Goal: Task Accomplishment & Management: Manage account settings

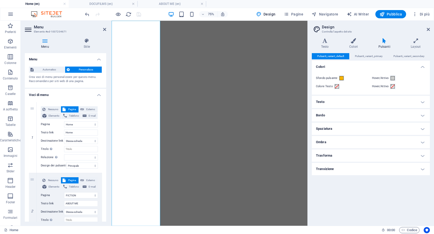
select select
select select "primary"
select select "2"
select select
select select "primary"
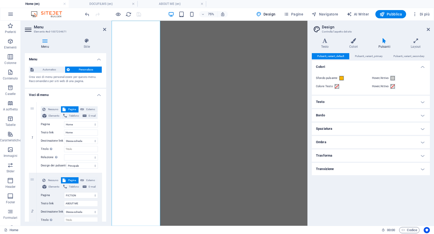
select select "1"
select select
select select "primary"
select select
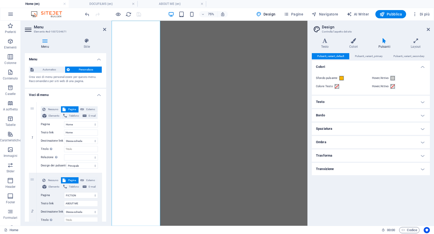
select select "primary"
select select
select select "primary"
select select
select select "primary"
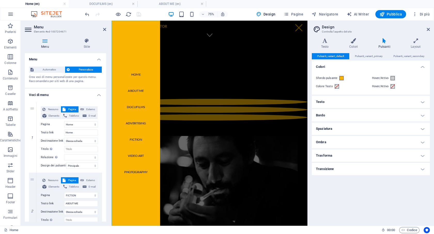
scroll to position [172, 0]
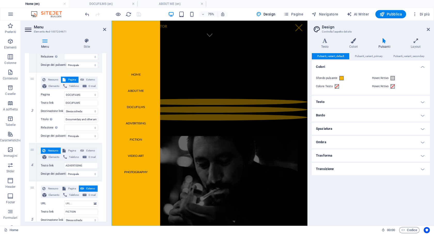
click at [389, 104] on h4 "Testo" at bounding box center [371, 102] width 118 height 12
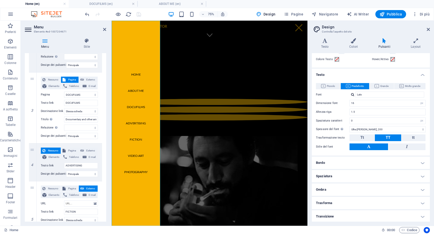
scroll to position [28, 0]
click at [396, 161] on h4 "Bordo" at bounding box center [371, 162] width 118 height 12
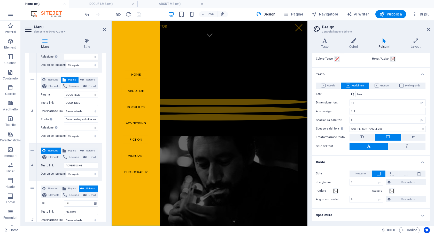
scroll to position [67, 0]
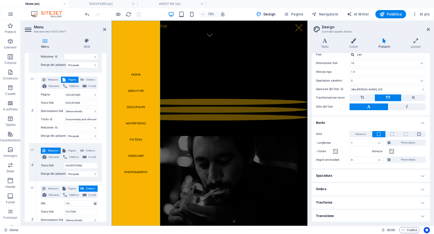
click at [397, 176] on h4 "Spaziatura" at bounding box center [371, 176] width 118 height 12
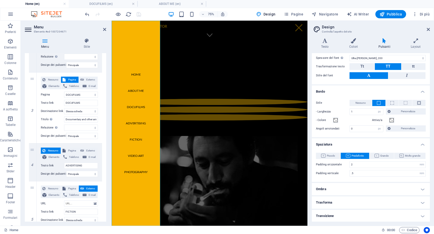
click at [396, 190] on h4 "Ombra" at bounding box center [371, 189] width 118 height 12
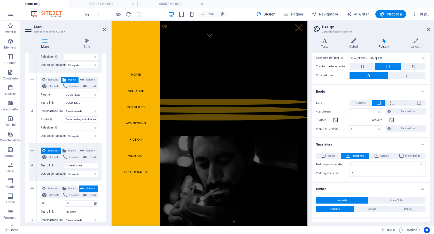
scroll to position [121, 0]
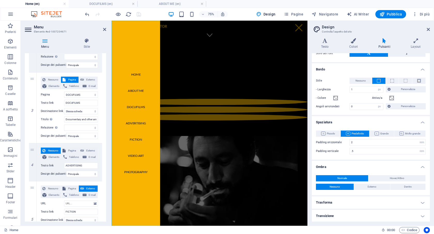
click at [397, 206] on h4 "Trasforma" at bounding box center [371, 202] width 118 height 12
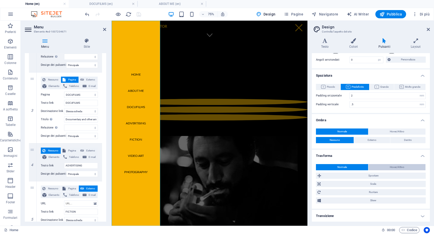
click at [393, 166] on span "Hover/Attivo" at bounding box center [397, 167] width 14 height 6
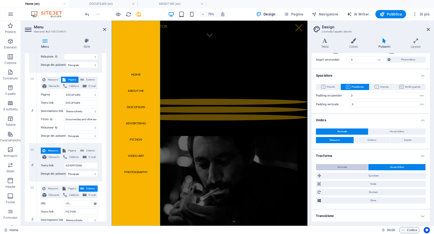
click at [361, 165] on button "Normale" at bounding box center [342, 167] width 52 height 6
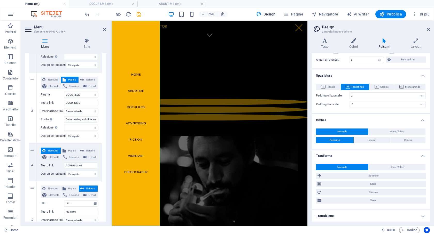
click at [381, 213] on h4 "Transizione" at bounding box center [371, 216] width 118 height 12
click at [415, 216] on h4 "Transizione" at bounding box center [371, 214] width 118 height 9
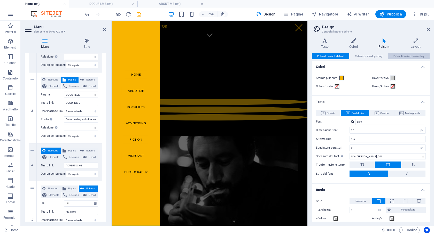
click at [403, 54] on span "Pulsanti_variant_secondary" at bounding box center [408, 56] width 31 height 6
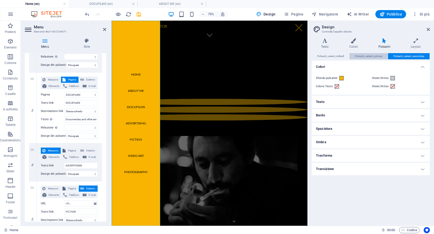
click at [368, 56] on span "Pulsanti_variant_primary" at bounding box center [369, 56] width 28 height 6
click at [359, 38] on div "Varianti Testo Colori Pulsanti Layout Testo Standard Bold Links Colore del font…" at bounding box center [371, 130] width 126 height 192
click at [355, 40] on icon at bounding box center [353, 40] width 27 height 5
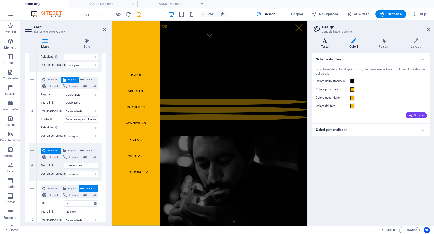
click at [328, 46] on h4 "Testo" at bounding box center [326, 43] width 28 height 11
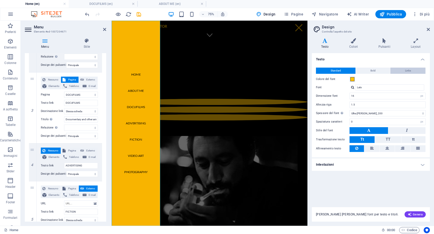
click at [403, 70] on button "Links" at bounding box center [407, 71] width 35 height 6
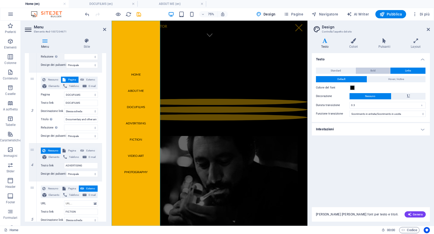
click at [382, 72] on button "Bold" at bounding box center [373, 71] width 34 height 6
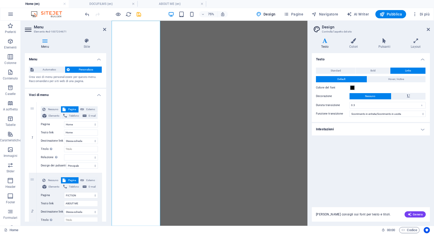
select select
select select "primary"
select select "2"
select select
select select "primary"
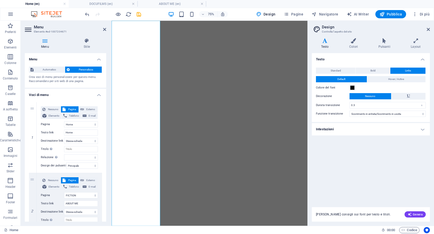
select select "1"
select select
select select "primary"
select select
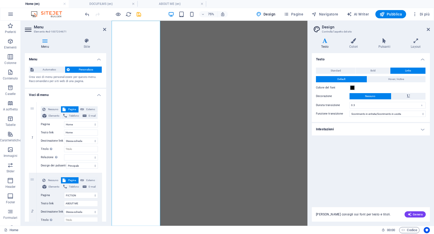
select select "primary"
select select
select select "primary"
select select
select select "primary"
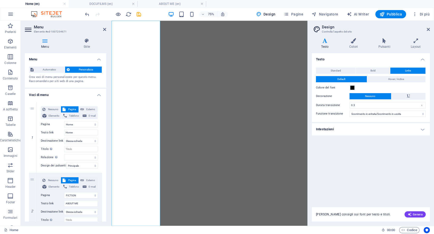
select select "ease-in-out"
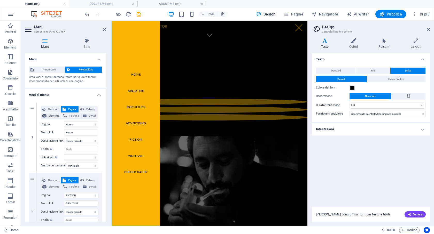
scroll to position [172, 0]
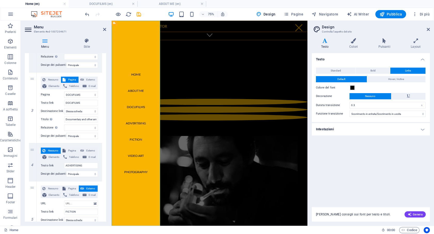
click at [147, 78] on nav "Home ABOUT ME DOCUFILMS ADVERTISING FICTION VIDEO ART PHOTOGRAPHY" at bounding box center [144, 158] width 65 height 274
click at [46, 41] on icon at bounding box center [45, 40] width 41 height 5
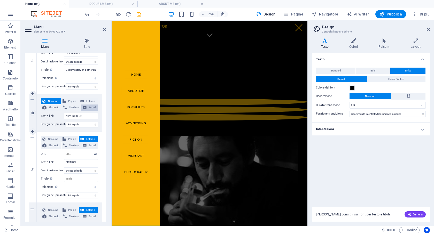
scroll to position [222, 0]
click at [70, 100] on span "Pagina" at bounding box center [72, 100] width 10 height 6
select select
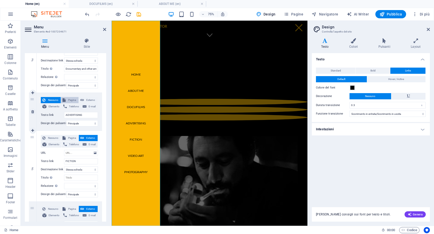
select select
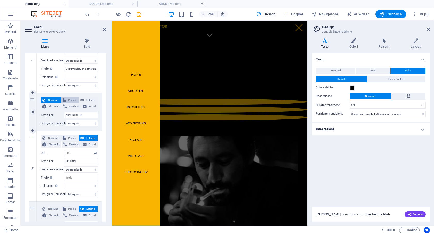
select select
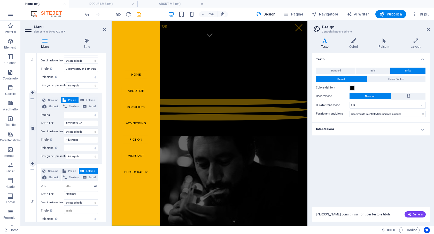
click at [82, 114] on select "Home DOCUFILMS FICTION ABOUT ME" at bounding box center [81, 115] width 34 height 6
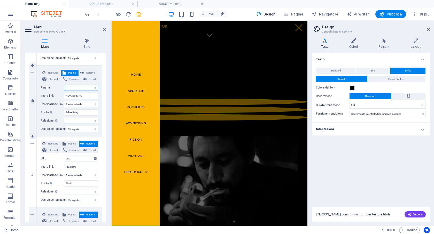
scroll to position [251, 0]
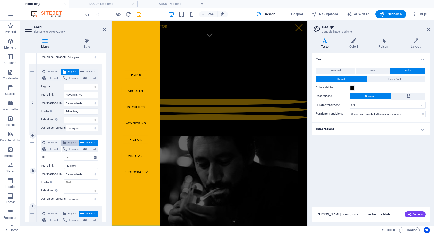
click at [72, 143] on span "Pagina" at bounding box center [72, 143] width 10 height 6
select select
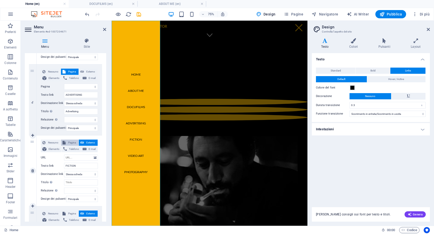
select select
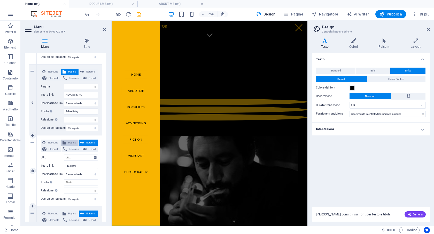
select select
click at [79, 157] on select "Home DOCUFILMS FICTION ABOUT ME" at bounding box center [81, 158] width 34 height 6
select select "2"
click at [64, 155] on select "Home DOCUFILMS FICTION ABOUT ME" at bounding box center [81, 158] width 34 height 6
select select
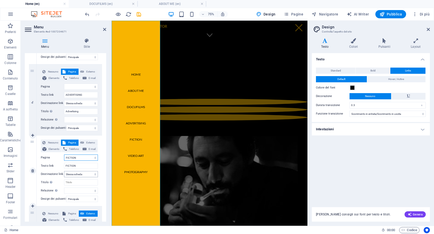
select select
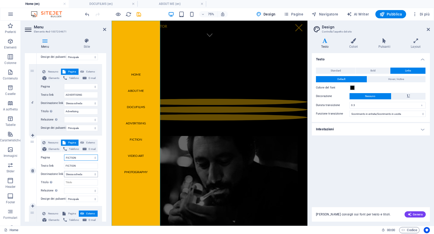
select select
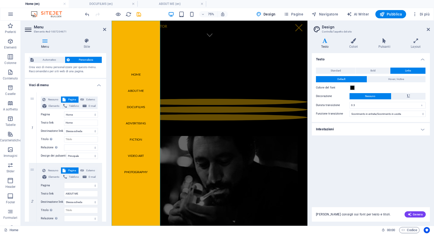
scroll to position [8, 0]
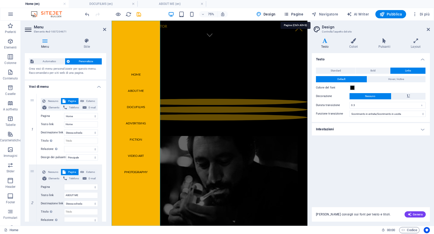
click at [296, 14] on span "Pagine" at bounding box center [294, 14] width 20 height 5
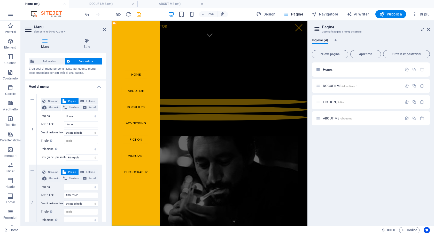
click at [145, 92] on nav "Home ABOUT ME DOCUFILMS ADVERTISING FICTION VIDEO ART PHOTOGRAPHY" at bounding box center [144, 158] width 65 height 274
click at [315, 74] on icon at bounding box center [315, 74] width 3 height 3
select select
select select "1"
select select
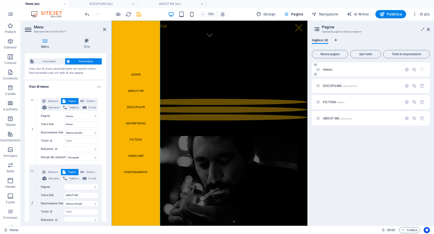
select select "2"
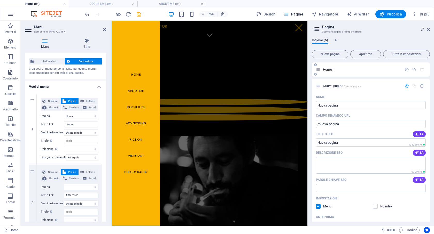
click at [316, 64] on icon at bounding box center [315, 64] width 3 height 3
select select
select select "1"
select select
select select "2"
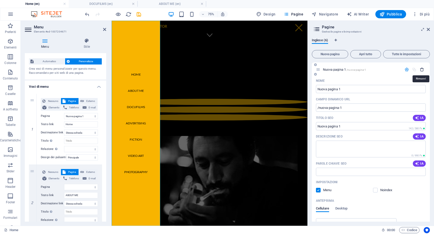
click at [420, 70] on icon "button" at bounding box center [422, 69] width 4 height 4
select select
select select "1"
select select
select select "2"
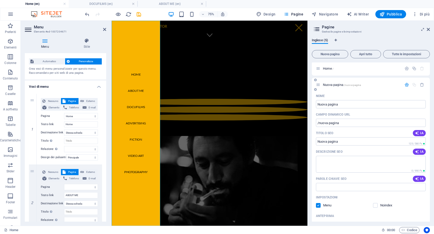
scroll to position [0, 0]
click at [422, 85] on icon "button" at bounding box center [422, 86] width 4 height 4
select select
select select "1"
select select
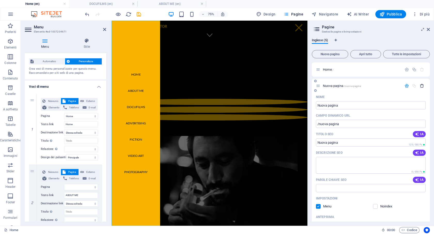
select select "2"
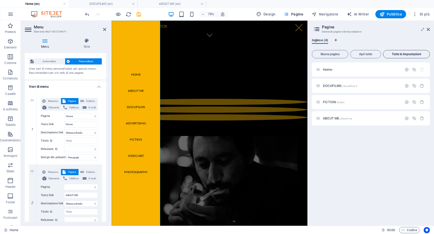
click at [404, 51] on button "Tutte le impostazioni" at bounding box center [406, 54] width 47 height 8
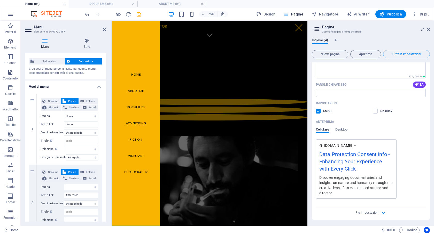
scroll to position [79, 0]
click at [342, 132] on span "Desktop" at bounding box center [341, 130] width 12 height 7
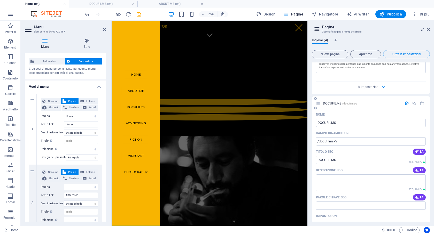
scroll to position [167, 0]
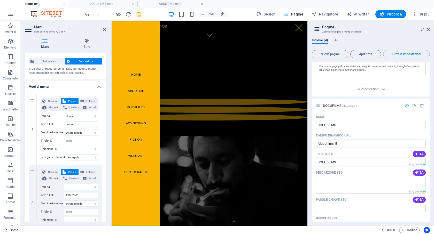
click at [372, 86] on span "Più impostazioni" at bounding box center [371, 89] width 6 height 6
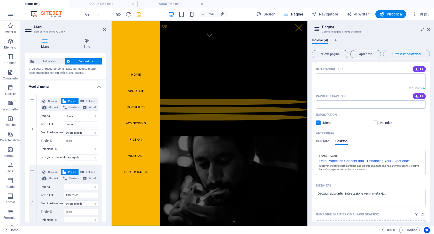
scroll to position [111, 0]
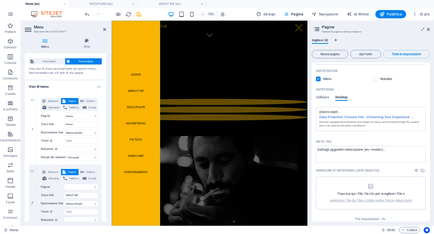
click at [363, 124] on div "Discover engaging documentaries and insights on nature and humanity through the…" at bounding box center [370, 123] width 103 height 7
click at [354, 153] on textarea "Meta-tag ​" at bounding box center [371, 154] width 110 height 17
click at [390, 149] on textarea "Meta-tag ​" at bounding box center [371, 154] width 110 height 17
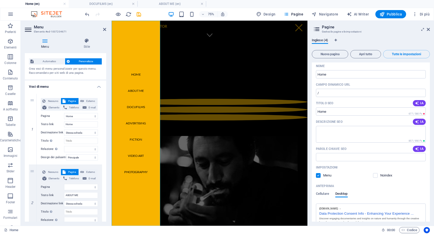
scroll to position [14, 0]
click at [421, 120] on span "IA" at bounding box center [419, 122] width 9 height 4
select select
select select "1"
select select
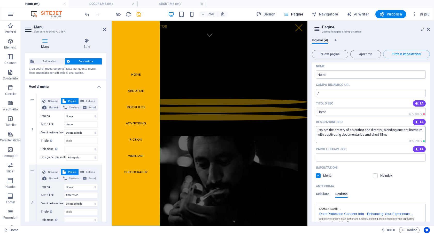
select select "2"
type textarea "Explore the artistry of an author and director, blending ancient literature wit…"
click at [419, 104] on span "IA" at bounding box center [419, 103] width 9 height 4
type input "Author & Director: Magic of Nature"
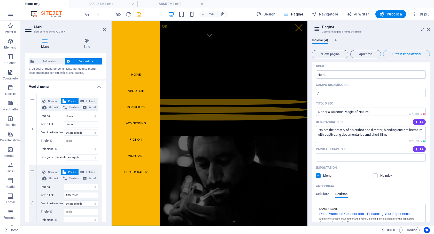
select select
select select "1"
select select
select select "2"
drag, startPoint x: 345, startPoint y: 112, endPoint x: 381, endPoint y: 114, distance: 36.5
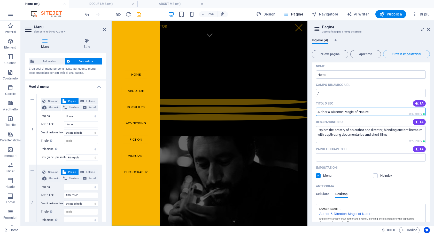
click at [381, 114] on input "Author & Director: Magic of Nature" at bounding box center [371, 112] width 110 height 8
drag, startPoint x: 492, startPoint y: 133, endPoint x: 370, endPoint y: 139, distance: 122.3
type input "Tobia Pescia"
select select
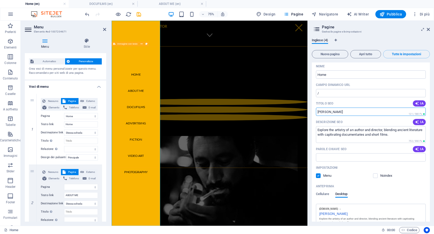
select select "1"
select select
select select "2"
type input "Tobia Pescia |"
select select
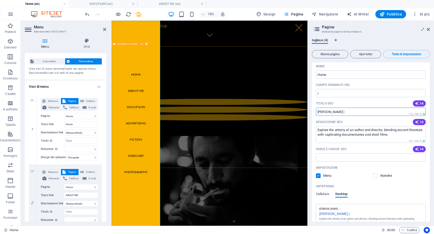
select select "1"
select select
select select "2"
type input "Tobia Pescia | Auth"
select select
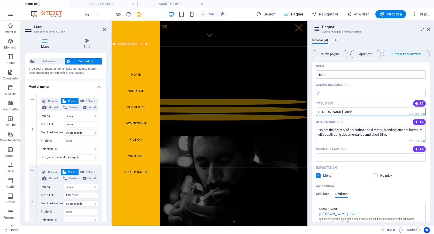
select select "1"
select select
select select "2"
type input "Tobia Pescia | Author a"
select select
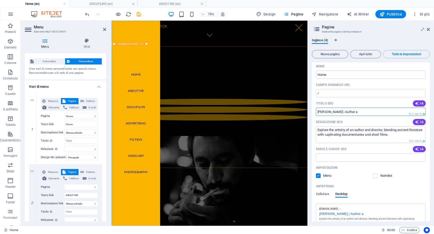
select select "1"
select select
select select "2"
type input "Tobia Pescia | Author"
select select
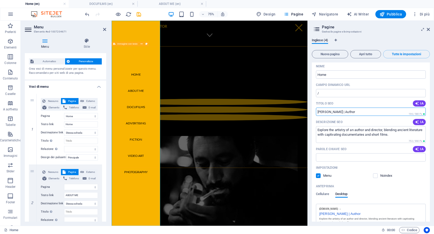
select select "1"
select select
select select "2"
type input "Tobia Pescia | Author a"
select select
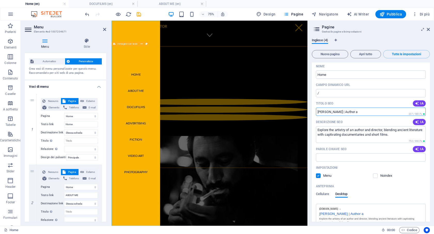
select select "1"
select select
select select "2"
type input "Tobia Pescia | Author"
select select
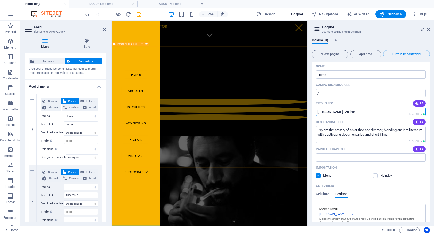
select select "1"
select select
select select "2"
type input "Tobia Pescia | Author and dir"
select select
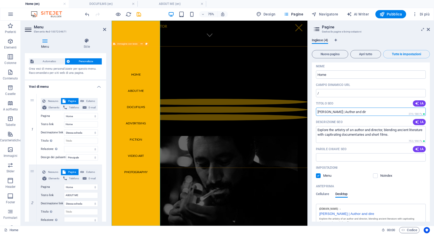
select select "1"
select select
select select "2"
type input "Tobia Pescia | Author and director"
select select
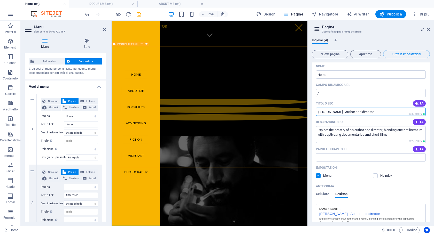
select select "1"
select select
select select "2"
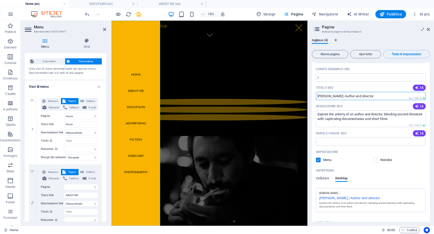
scroll to position [36, 0]
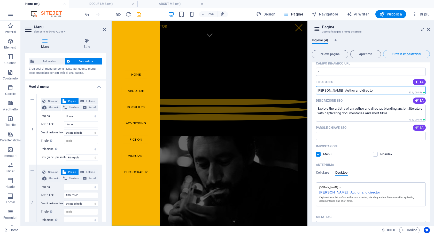
type input "Tobia Pescia | Author and director"
click at [418, 129] on icon "button" at bounding box center [417, 128] width 4 height 4
type input "author, director, documentaries, ancient literature, nature storytelling, film …"
select select
select select "1"
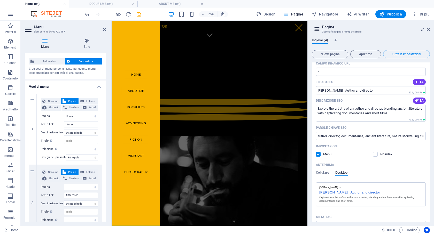
select select
select select "2"
drag, startPoint x: 367, startPoint y: 136, endPoint x: 392, endPoint y: 135, distance: 25.9
click at [392, 135] on input "author, director, documentaries, ancient literature, nature storytelling, film …" at bounding box center [371, 136] width 110 height 8
type input "author, director, documentaries, nature storytelling, film production"
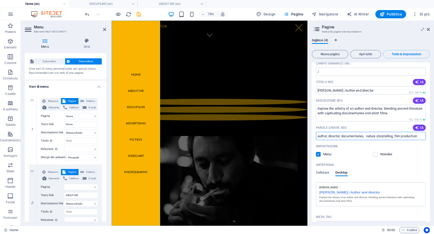
select select
select select "1"
select select
select select "2"
type input "author, director, documentaries, fiction nature storytelling, film production"
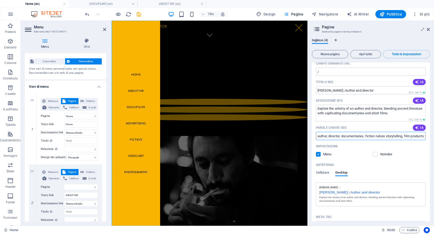
select select
select select "1"
select select
select select "2"
type input "author, director, documentaries, fiction, nature storytelling, film production"
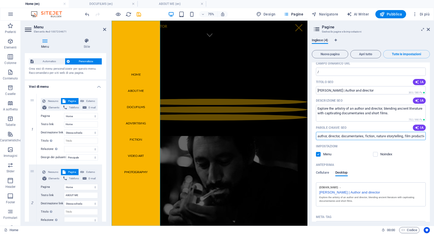
select select
select select "1"
select select
select select "2"
click at [387, 135] on input "author, director, documentaries, fiction, nature storytelling, film production" at bounding box center [371, 136] width 110 height 8
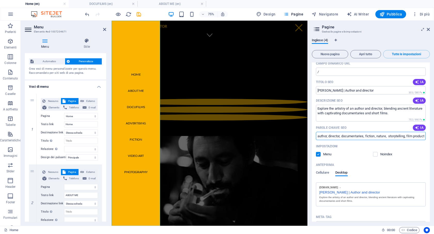
type input "author, director, documentaries, fiction, nature, p storytelling, film producti…"
select select
select select "1"
select select
select select "2"
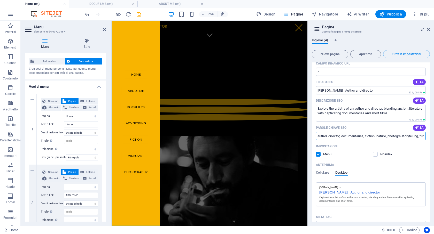
type input "author, director, documentaries, fiction, nature, photograp storytelling, film …"
select select
select select "1"
select select
select select "2"
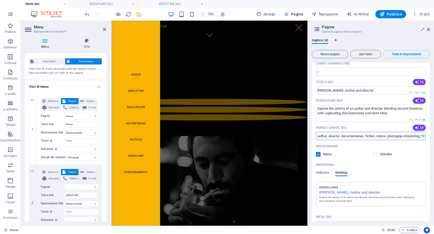
type input "author, director, documentaries, fiction, nature, photograph storytelling, film…"
select select
select select "1"
select select
select select "2"
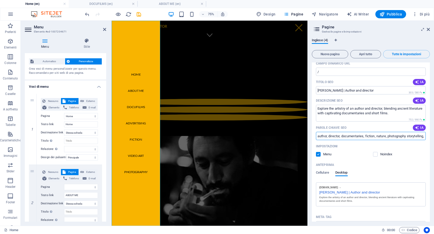
type input "author, director, documentaries, fiction, nature, photography storytelling, fil…"
select select
select select "1"
select select
select select "2"
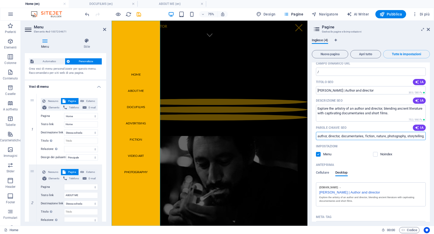
type input "author, director, documentaries, fiction, nature, photography, storytelling, fi…"
select select
select select "1"
select select
select select "2"
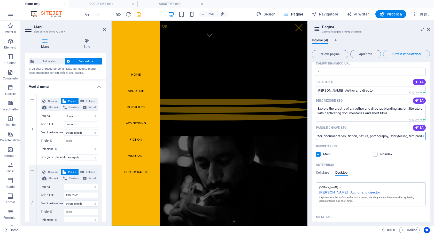
scroll to position [0, 29]
drag, startPoint x: 405, startPoint y: 137, endPoint x: 432, endPoint y: 138, distance: 27.1
click at [432, 138] on div "Inglese (4) Nuova pagina Apri tutto Tutte le impostazioni Home / Nome Home ​ CA…" at bounding box center [371, 130] width 126 height 192
click at [407, 136] on input "author, director, documentaries, fiction, nature, photography, storytelling, fi…" at bounding box center [371, 136] width 110 height 8
click at [423, 136] on input "author, director, documentaries, fiction, nature, photography, storytelling, fi…" at bounding box center [371, 136] width 110 height 8
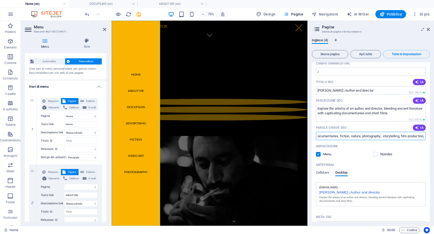
type input "author, director, documentaries, fiction, nature, photography, storytelling, fi…"
select select
select select "1"
select select
select select "2"
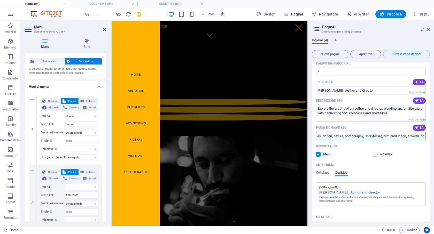
scroll to position [0, 47]
type input "author, director, documentaries, fiction, nature, photography, storytelling, fi…"
select select
select select "1"
select select
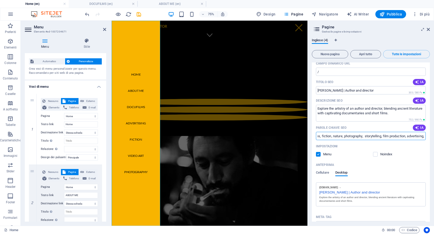
select select "2"
type input "author, director, documentaries, fiction, nature, photography, storytelling, fi…"
select select
select select "1"
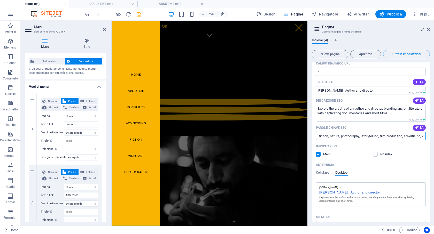
select select
select select "2"
type input "author, director, documentaries, fiction, nature, photography, storytelling, fi…"
select select
select select "1"
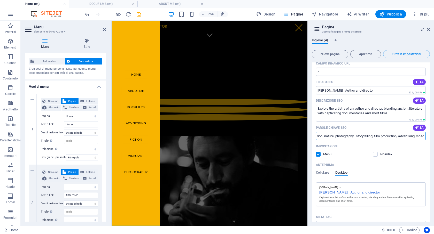
select select
select select "2"
type input "author, director, documentaries, fiction, nature, photography, storytelling, fi…"
select select
select select "1"
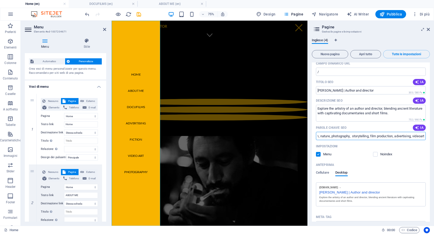
select select
select select "2"
type input "author, director, documentaries, fiction, nature, photography, storytelling, fi…"
select select
select select "1"
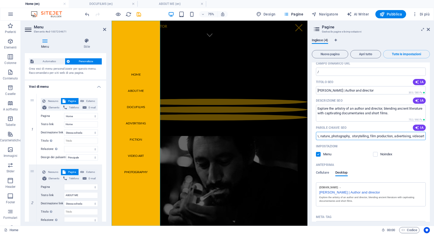
select select
select select "2"
type input "author, director, documentaries, fiction, nature, photography, storytelling, fi…"
select select
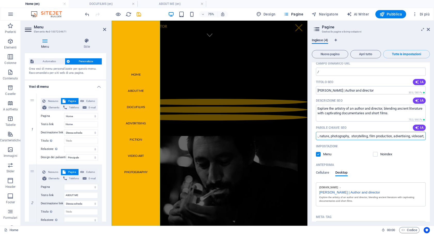
select select "1"
select select
select select "2"
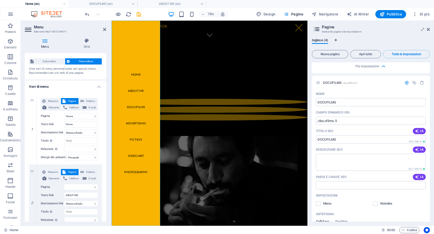
scroll to position [265, 0]
type input "author, director, documentaries, fiction, nature, photography, storytelling, fi…"
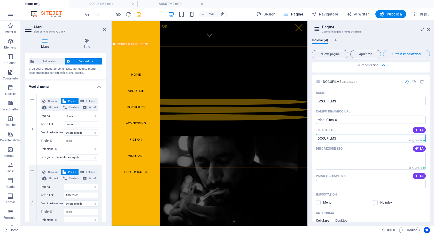
drag, startPoint x: 453, startPoint y: 159, endPoint x: 368, endPoint y: 174, distance: 85.5
drag, startPoint x: 338, startPoint y: 140, endPoint x: 318, endPoint y: 137, distance: 20.0
click at [318, 137] on input "DOCUFILMS" at bounding box center [371, 138] width 110 height 8
type input "Docum"
select select
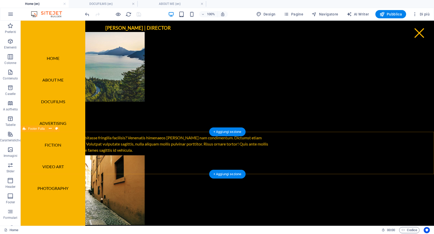
scroll to position [666, 0]
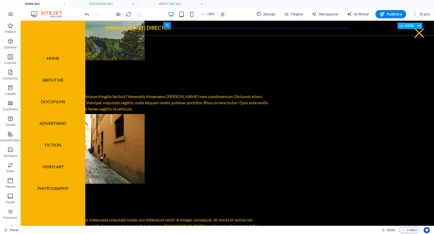
click at [416, 35] on div at bounding box center [419, 33] width 13 height 8
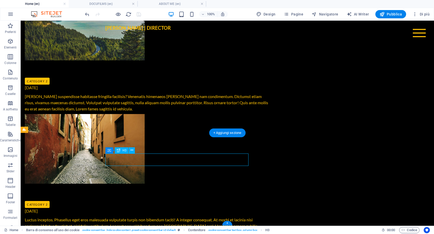
scroll to position [654, 0]
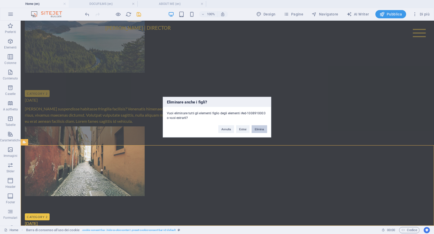
click at [259, 130] on button "Elimina" at bounding box center [258, 129] width 15 height 8
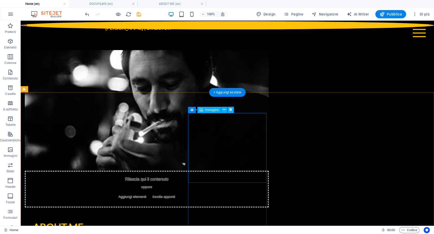
scroll to position [0, 0]
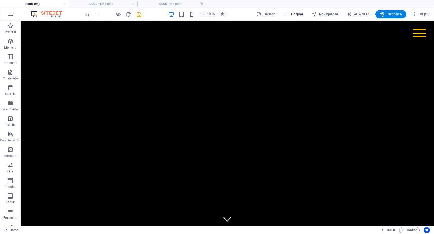
click at [295, 17] on span "Pagine" at bounding box center [294, 14] width 20 height 5
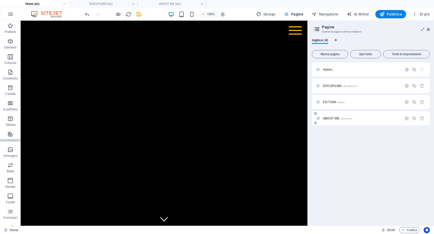
click at [334, 117] on span "ABOUT ME /about-me" at bounding box center [337, 118] width 29 height 4
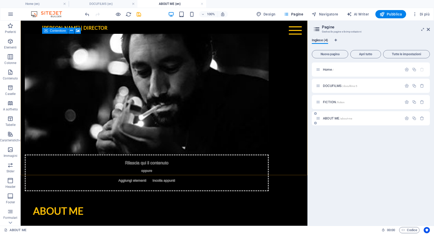
drag, startPoint x: 331, startPoint y: 117, endPoint x: 328, endPoint y: 123, distance: 6.4
click at [328, 123] on div "ABOUT ME /about-me" at bounding box center [371, 118] width 118 height 14
drag, startPoint x: 318, startPoint y: 119, endPoint x: 317, endPoint y: 79, distance: 39.3
click at [317, 79] on div "Home / DOCUFILMS /docufilms-5 FICTION /fiction ABOUT ME /about-me" at bounding box center [371, 93] width 118 height 63
click at [295, 31] on div at bounding box center [295, 30] width 13 height 8
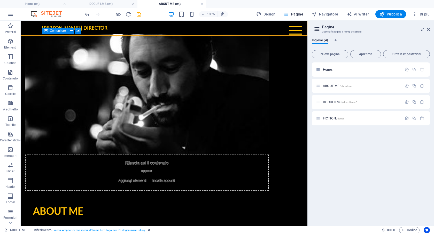
click at [292, 31] on div at bounding box center [295, 30] width 13 height 8
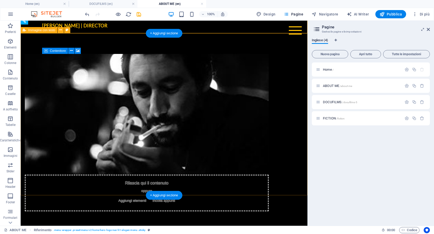
scroll to position [0, 0]
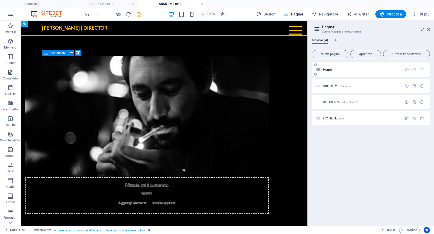
click at [330, 69] on span "Home /" at bounding box center [328, 70] width 11 height 4
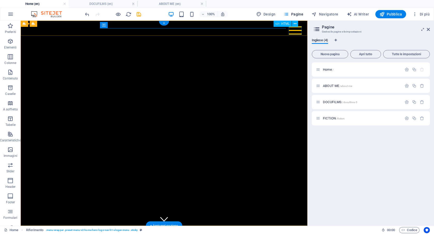
click at [296, 33] on div at bounding box center [295, 30] width 13 height 8
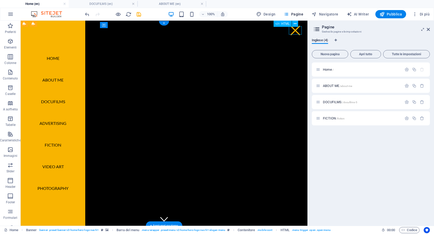
click at [296, 33] on div at bounding box center [295, 30] width 13 height 8
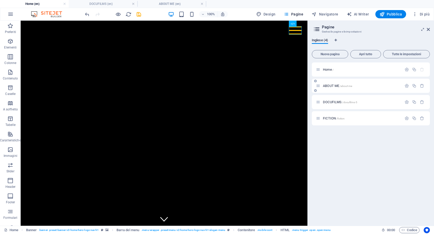
click at [330, 85] on span "ABOUT ME /about-me" at bounding box center [337, 86] width 29 height 4
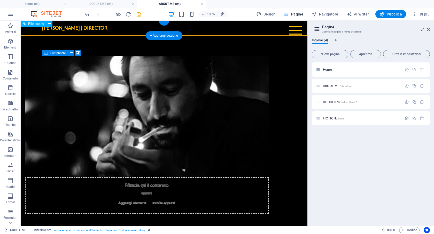
click at [295, 30] on div at bounding box center [295, 30] width 13 height 8
click at [329, 86] on span "ABOUT ME /about-me" at bounding box center [337, 86] width 29 height 4
click at [322, 66] on div "Home /" at bounding box center [371, 69] width 118 height 14
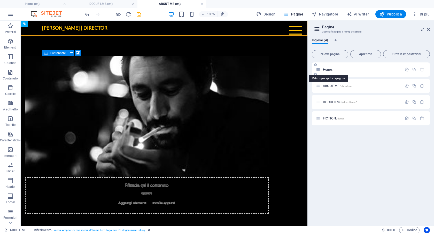
click at [328, 70] on span "Home /" at bounding box center [328, 70] width 11 height 4
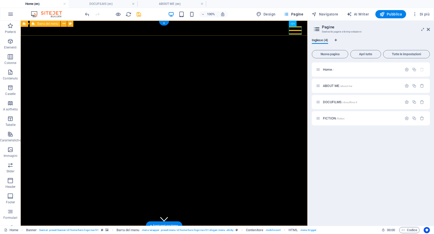
click at [234, 226] on div "TOBIA PESCIA | DIRECTOR Home ABOUT ME DOCUFILMS ADVERTISING FICTION VIDEO ART P…" at bounding box center [164, 233] width 287 height 15
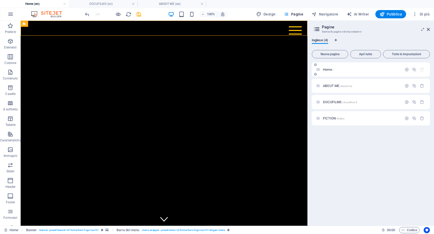
click at [328, 70] on span "Home /" at bounding box center [328, 70] width 11 height 4
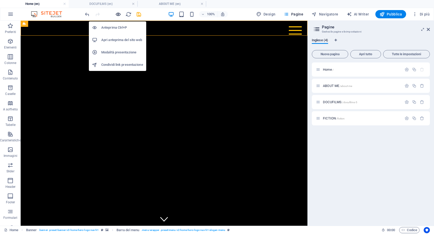
click at [118, 16] on icon "button" at bounding box center [118, 14] width 6 height 6
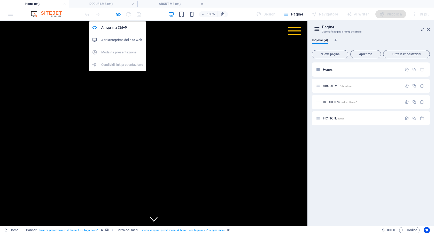
click at [120, 40] on h6 "Apri anteprima del sito web" at bounding box center [122, 40] width 42 height 6
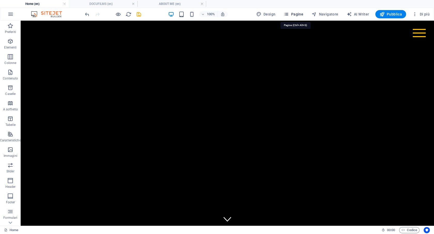
click at [294, 14] on span "Pagine" at bounding box center [294, 14] width 20 height 5
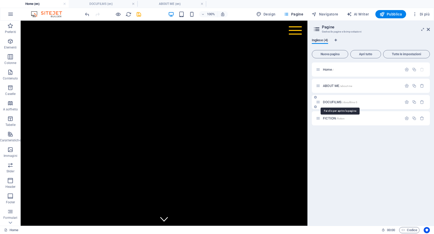
click at [332, 102] on span "DOCUFILMS /docufilms-5" at bounding box center [340, 102] width 34 height 4
click at [327, 118] on span "FICTION /fiction" at bounding box center [334, 118] width 22 height 4
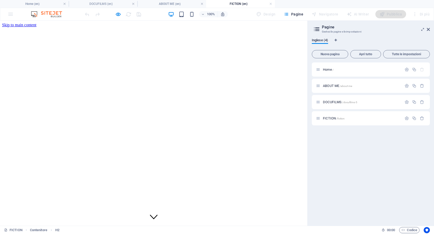
click at [333, 102] on span "DOCUFILMS /docufilms-5" at bounding box center [340, 102] width 34 height 4
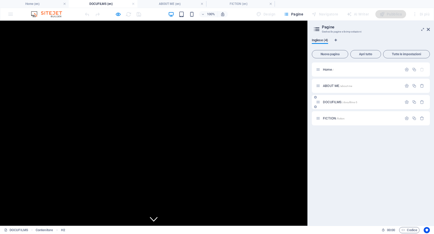
scroll to position [0, 0]
click at [334, 87] on span "ABOUT ME /about-me" at bounding box center [337, 86] width 29 height 4
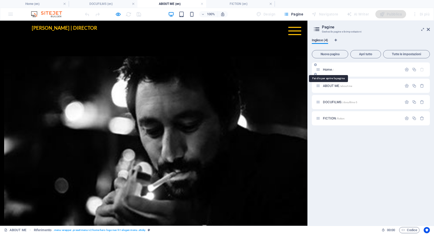
click at [330, 70] on span "Home /" at bounding box center [328, 70] width 11 height 4
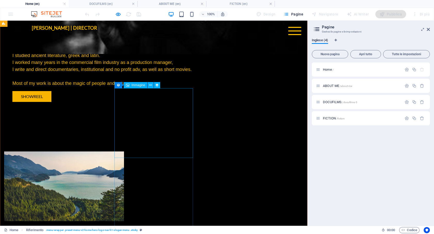
scroll to position [573, 0]
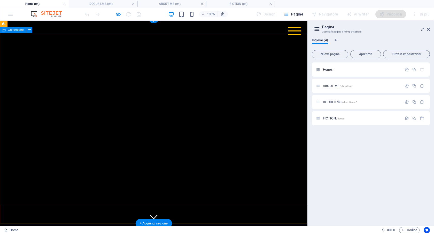
scroll to position [0, 0]
click at [333, 104] on div "DOCUFILMS /docufilms-5" at bounding box center [359, 102] width 86 height 6
click at [331, 102] on span "DOCUFILMS /docufilms-5" at bounding box center [340, 102] width 34 height 4
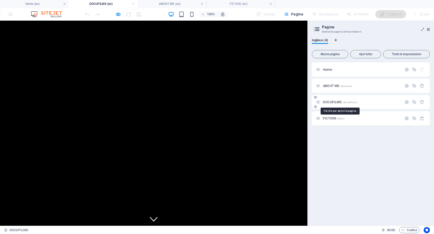
click at [331, 102] on span "DOCUFILMS /docufilms-5" at bounding box center [340, 102] width 34 height 4
click at [330, 118] on span "FICTION /fiction" at bounding box center [334, 118] width 22 height 4
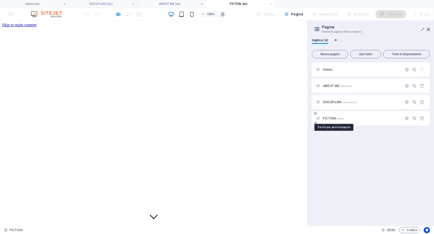
scroll to position [10, 0]
click at [331, 119] on span "FICTION /fiction" at bounding box center [334, 118] width 22 height 4
click at [176, 229] on div "DOCUFILMS" at bounding box center [153, 232] width 303 height 7
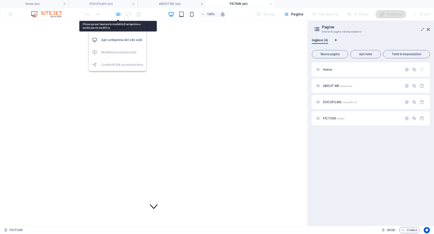
click at [118, 13] on icon "button" at bounding box center [118, 14] width 6 height 6
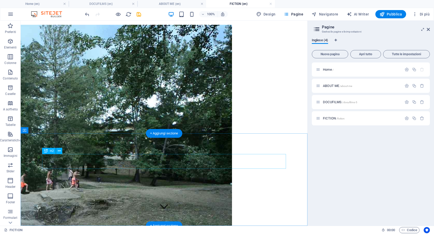
click at [170, 229] on div "DOCUFILMS" at bounding box center [164, 232] width 282 height 7
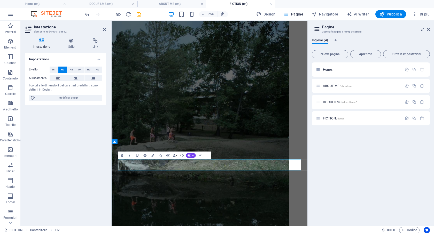
scroll to position [0, 0]
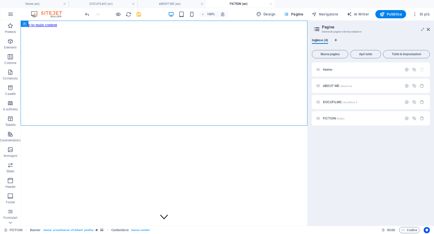
click at [234, 2] on h4 "FICTION (en)" at bounding box center [240, 4] width 69 height 6
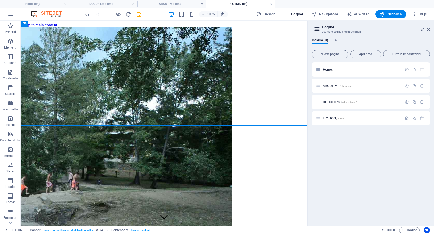
click at [237, 4] on h4 "FICTION (en)" at bounding box center [240, 4] width 69 height 6
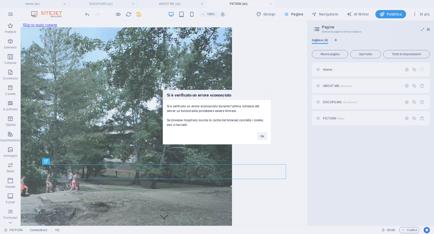
click at [161, 174] on div "Si è verificato un errore sconosciuto Si è verificato un errore sconosciuto dur…" at bounding box center [217, 117] width 434 height 234
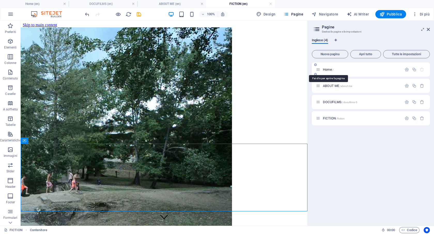
click at [331, 68] on span "Home /" at bounding box center [328, 70] width 11 height 4
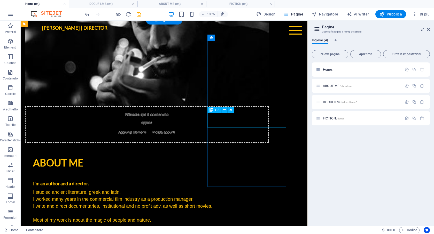
scroll to position [364, 0]
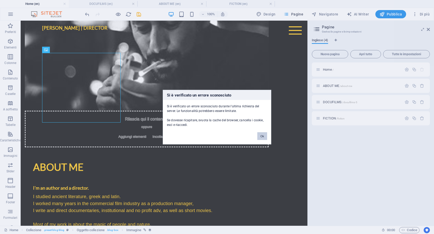
click at [263, 135] on button "Ok" at bounding box center [262, 136] width 10 height 8
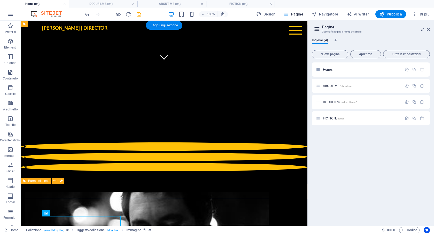
scroll to position [139, 0]
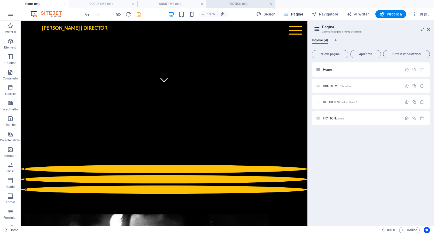
click at [271, 2] on link at bounding box center [270, 4] width 3 height 5
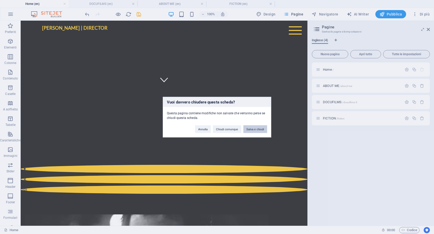
click at [259, 129] on button "Salva e chiudi" at bounding box center [255, 129] width 24 height 8
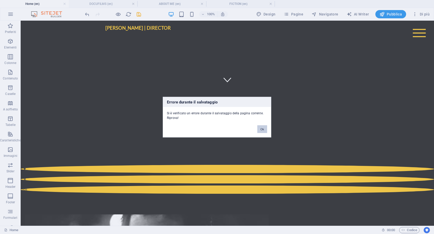
click at [263, 128] on button "Ok" at bounding box center [262, 129] width 10 height 8
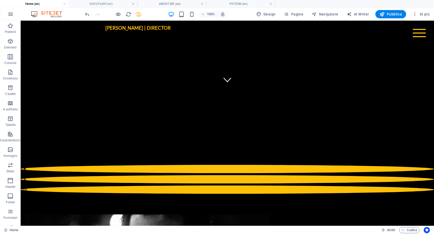
click at [137, 14] on icon "save" at bounding box center [139, 14] width 6 height 6
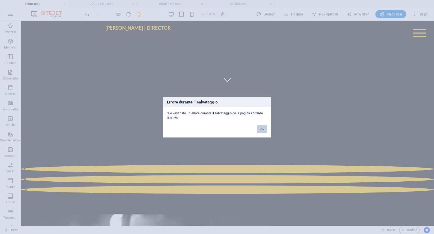
click at [263, 129] on button "Ok" at bounding box center [262, 129] width 10 height 8
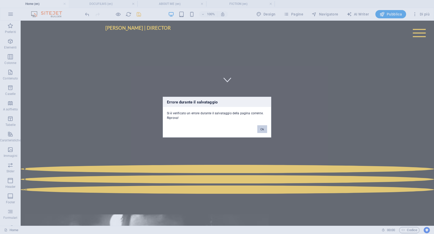
click at [263, 129] on button "Ok" at bounding box center [262, 129] width 10 height 8
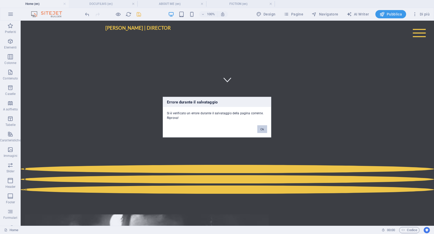
click at [260, 127] on button "Ok" at bounding box center [262, 129] width 10 height 8
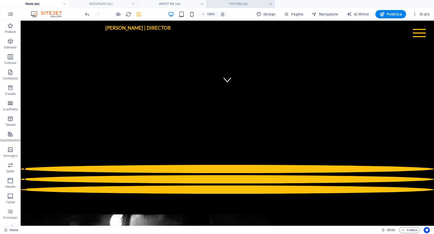
click at [271, 4] on link at bounding box center [270, 4] width 3 height 5
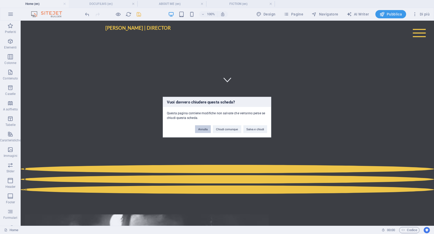
click at [204, 128] on button "Annulla" at bounding box center [203, 129] width 16 height 8
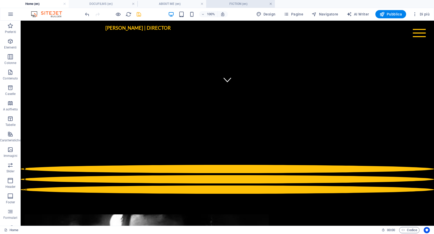
click at [270, 4] on link at bounding box center [270, 4] width 3 height 5
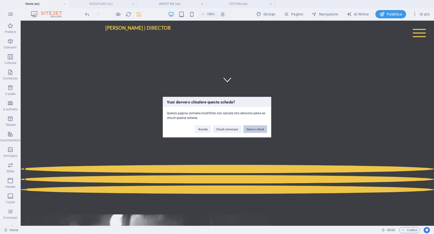
click at [254, 130] on button "Salva e chiudi" at bounding box center [255, 129] width 24 height 8
click at [264, 126] on button "Ok" at bounding box center [262, 129] width 10 height 8
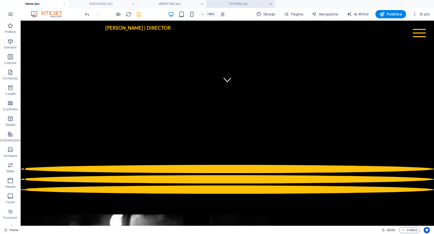
click at [270, 4] on link at bounding box center [270, 4] width 3 height 5
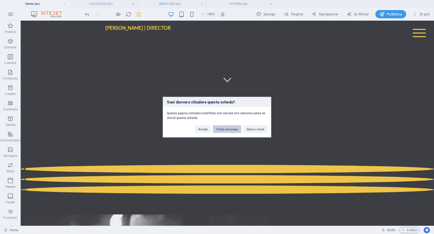
click at [229, 128] on button "Chiudi comunque" at bounding box center [227, 129] width 28 height 8
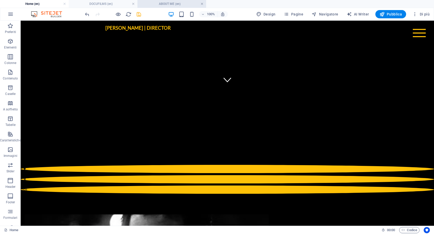
click at [202, 4] on link at bounding box center [201, 4] width 3 height 5
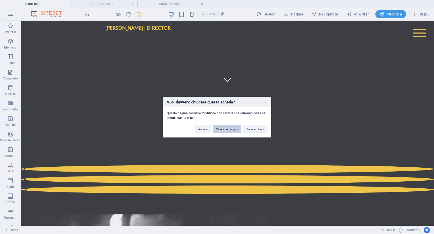
click at [229, 130] on button "Chiudi comunque" at bounding box center [227, 129] width 28 height 8
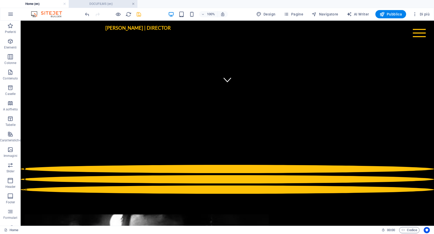
click at [133, 4] on link at bounding box center [133, 4] width 3 height 5
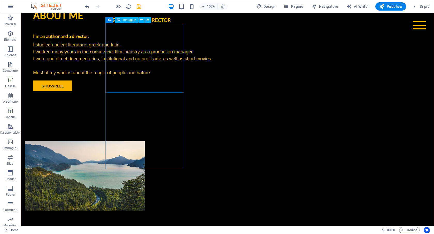
scroll to position [573, 0]
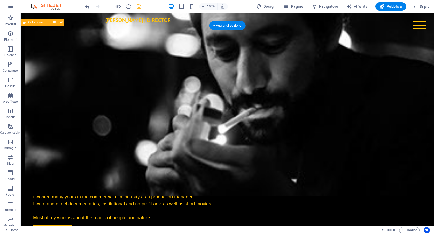
scroll to position [369, 0]
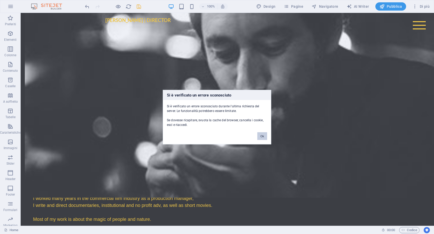
click at [263, 138] on button "Ok" at bounding box center [262, 136] width 10 height 8
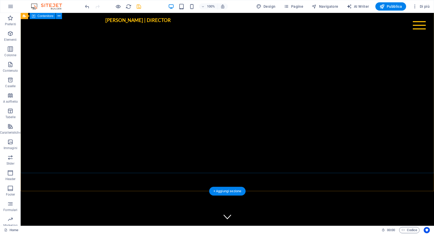
scroll to position [0, 0]
